Goal: Task Accomplishment & Management: Use online tool/utility

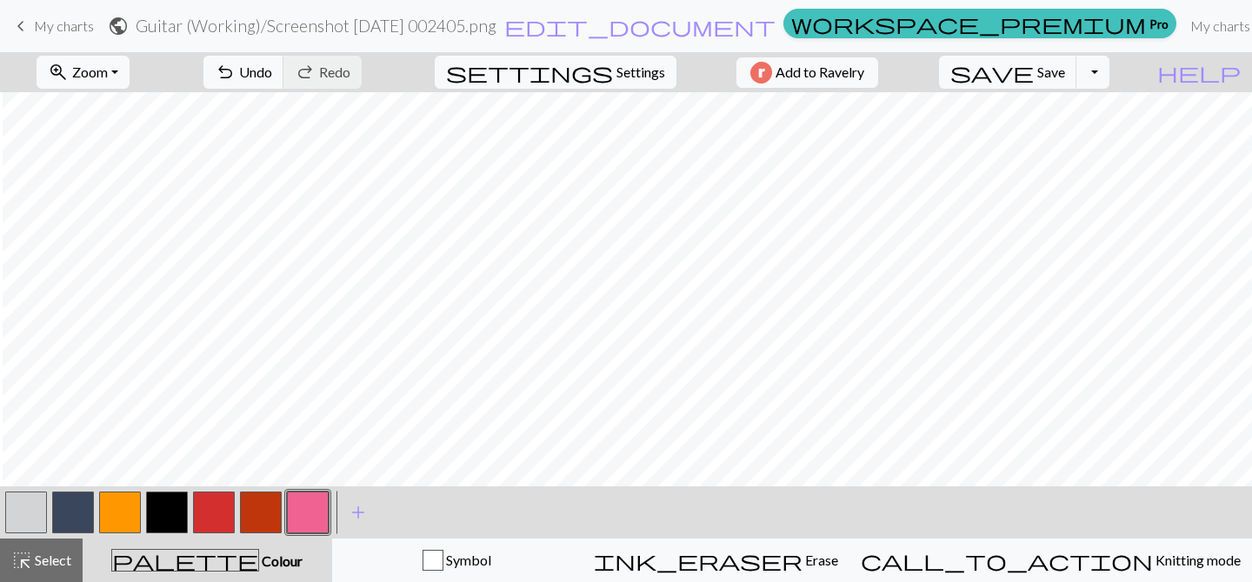
scroll to position [1856, 2038]
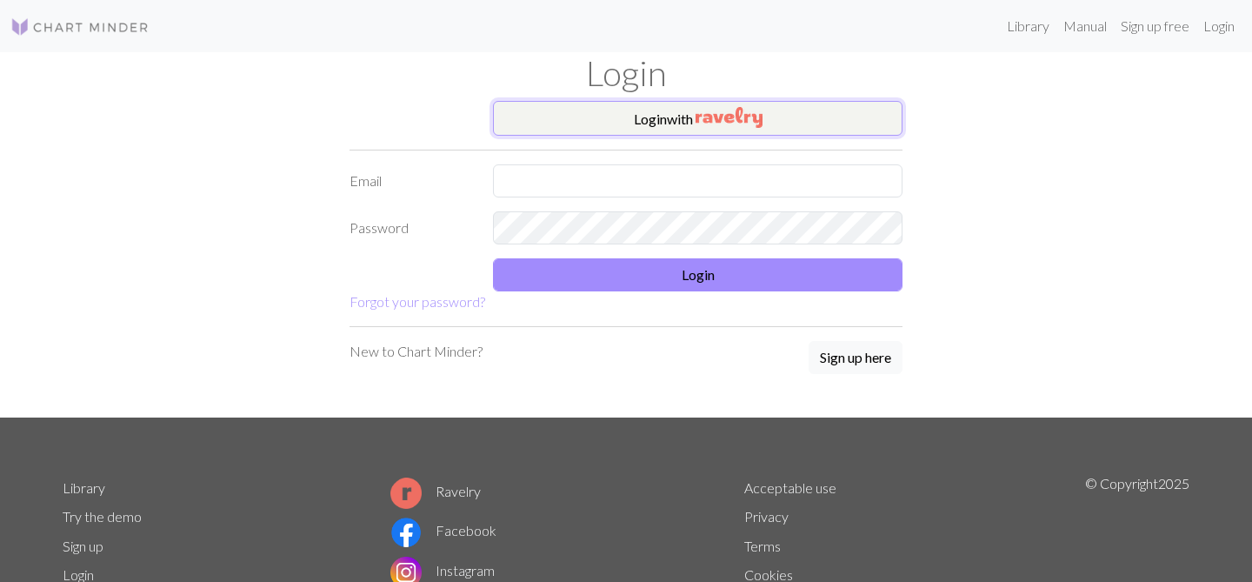
click at [679, 113] on button "Login with" at bounding box center [698, 118] width 410 height 35
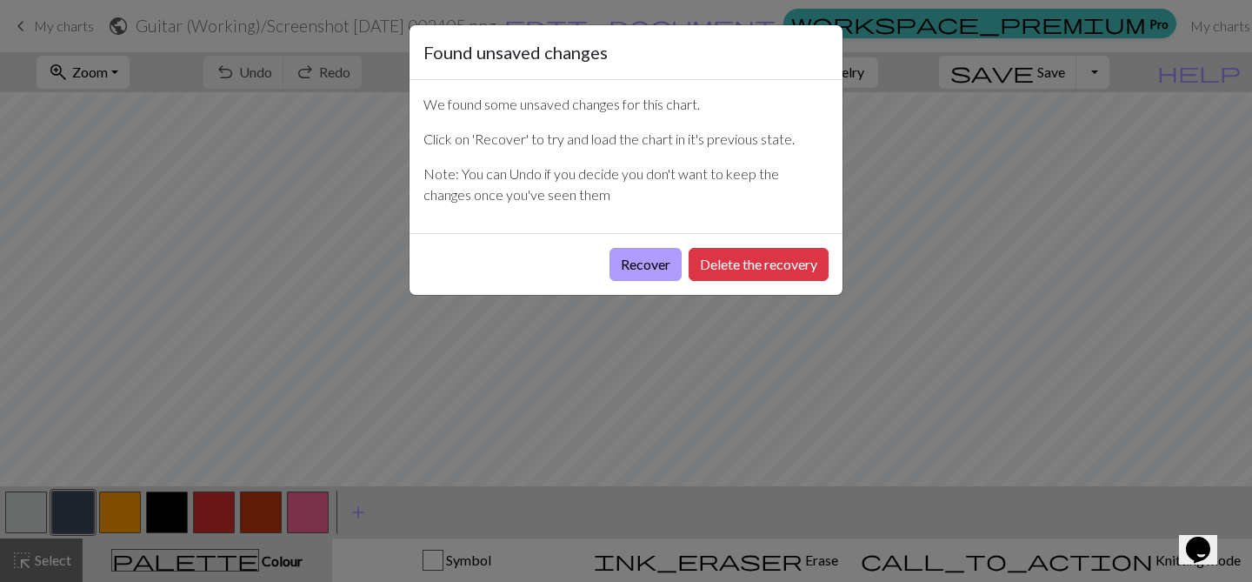
click at [656, 270] on button "Recover" at bounding box center [646, 264] width 72 height 33
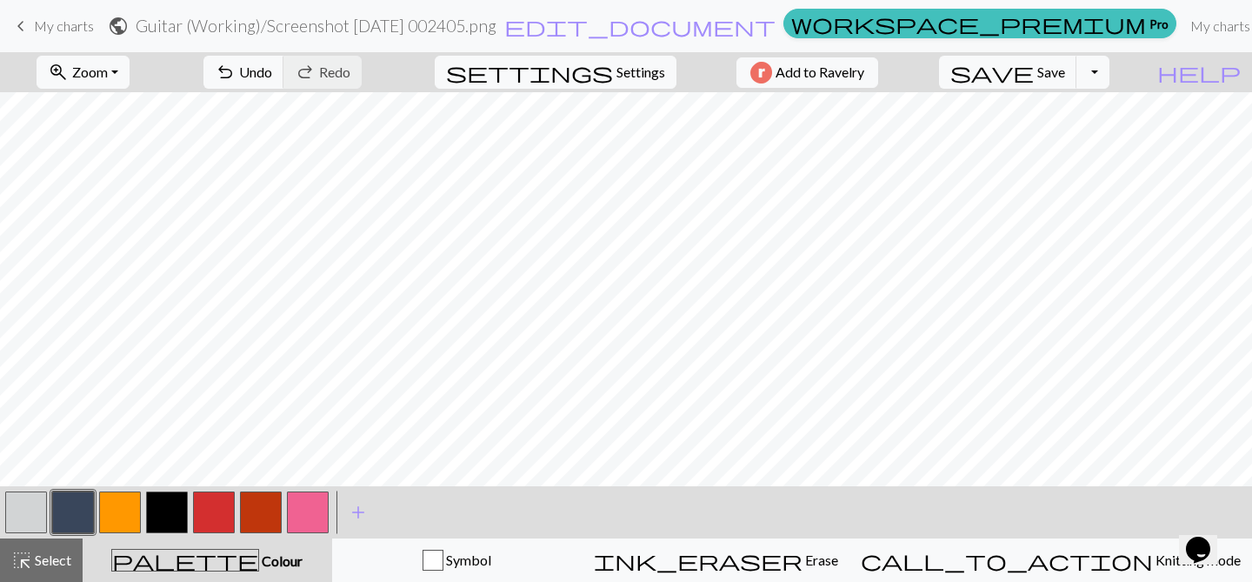
click at [72, 26] on span "My charts" at bounding box center [64, 25] width 60 height 17
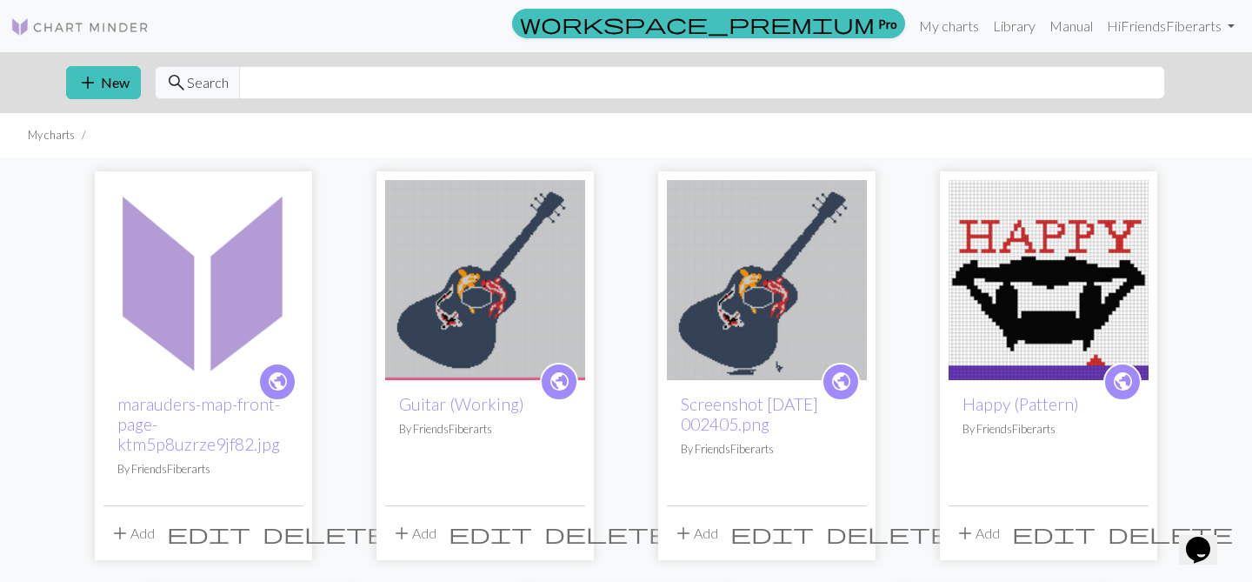
click at [780, 262] on img at bounding box center [767, 280] width 200 height 200
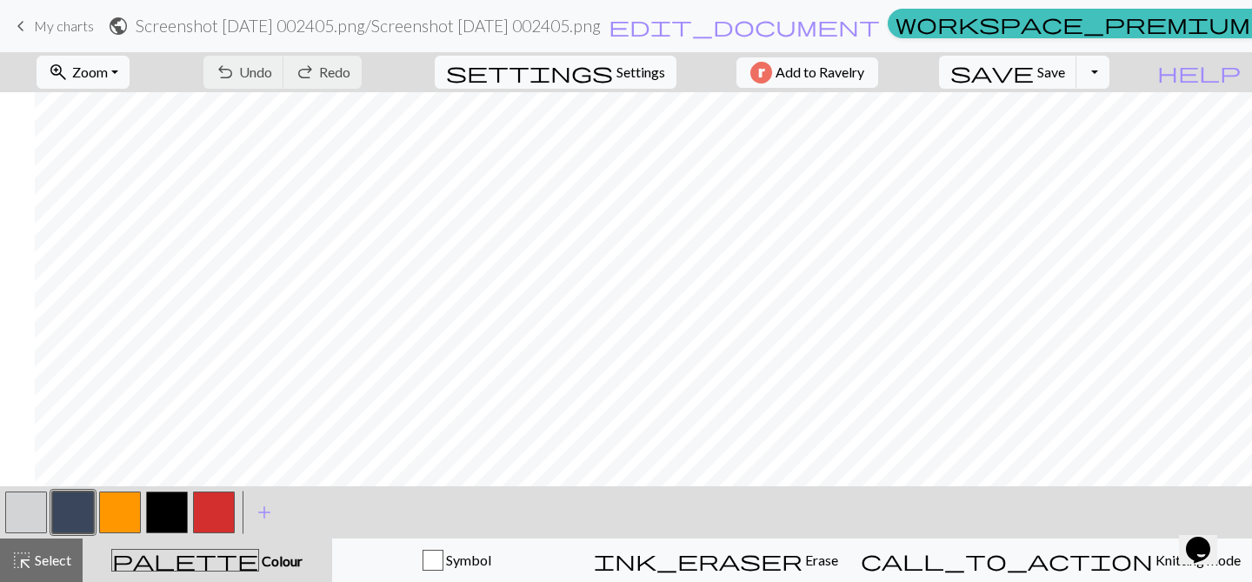
scroll to position [1201, 624]
